Goal: Find specific page/section: Find specific page/section

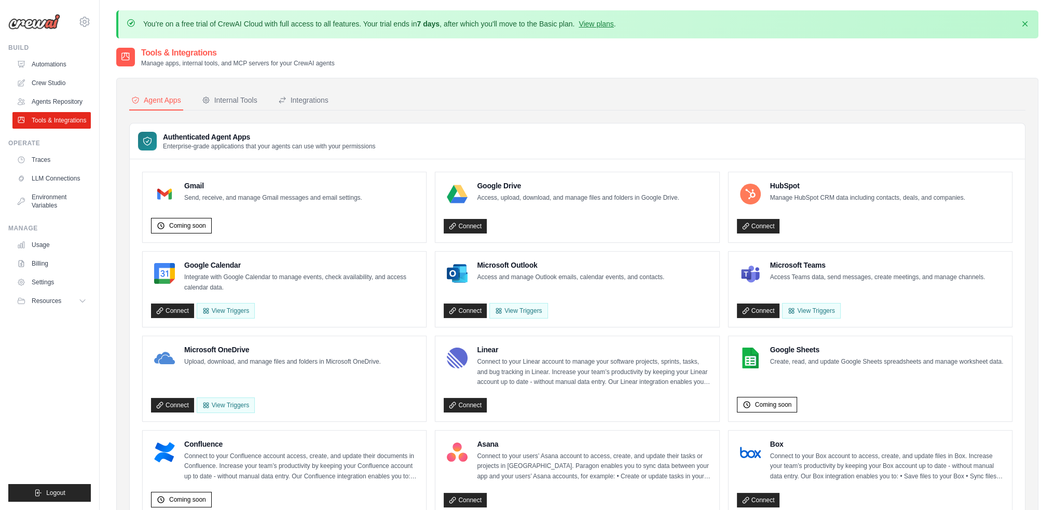
click at [599, 60] on div "Tools & Integrations Manage apps, internal tools, and MCP servers for your Crew…" at bounding box center [577, 57] width 923 height 21
drag, startPoint x: 340, startPoint y: 59, endPoint x: 158, endPoint y: 51, distance: 182.4
click at [158, 51] on div "Tools & Integrations Manage apps, internal tools, and MCP servers for your Crew…" at bounding box center [577, 57] width 923 height 21
click at [599, 53] on div "Tools & Integrations Manage apps, internal tools, and MCP servers for your Crew…" at bounding box center [577, 57] width 923 height 21
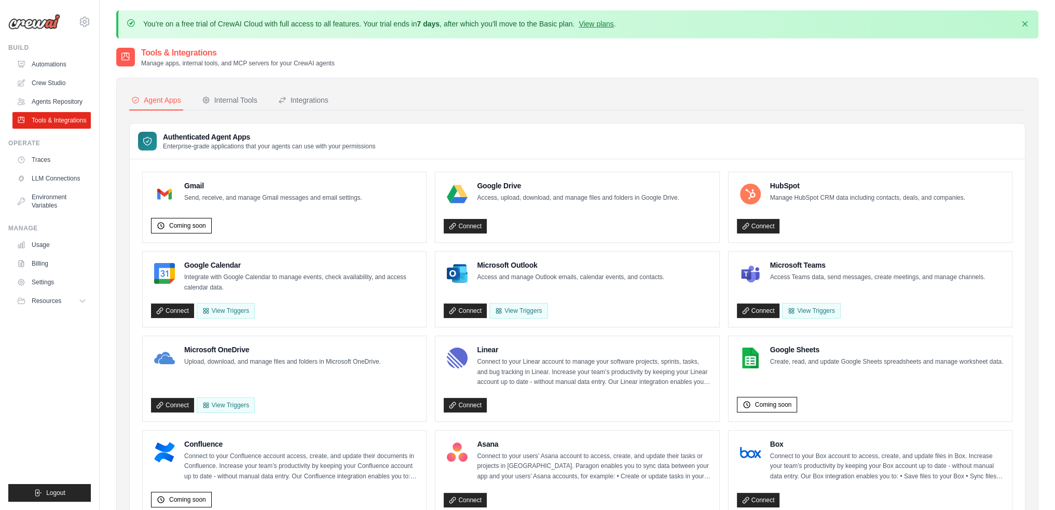
click at [598, 58] on div "Tools & Integrations Manage apps, internal tools, and MCP servers for your Crew…" at bounding box center [577, 57] width 923 height 21
click at [598, 56] on div "Tools & Integrations Manage apps, internal tools, and MCP servers for your Crew…" at bounding box center [577, 57] width 923 height 21
click at [600, 55] on div "Tools & Integrations Manage apps, internal tools, and MCP servers for your Crew…" at bounding box center [577, 57] width 923 height 21
click at [599, 55] on div "Tools & Integrations Manage apps, internal tools, and MCP servers for your Crew…" at bounding box center [577, 57] width 923 height 21
